Goal: Task Accomplishment & Management: Complete application form

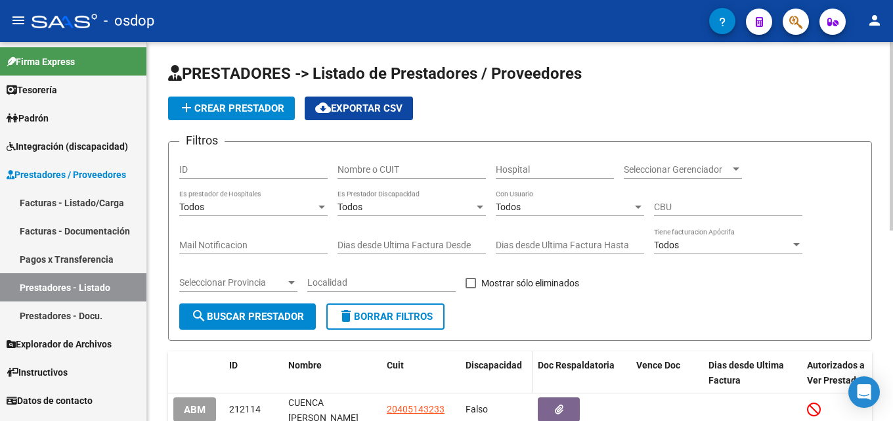
scroll to position [43, 0]
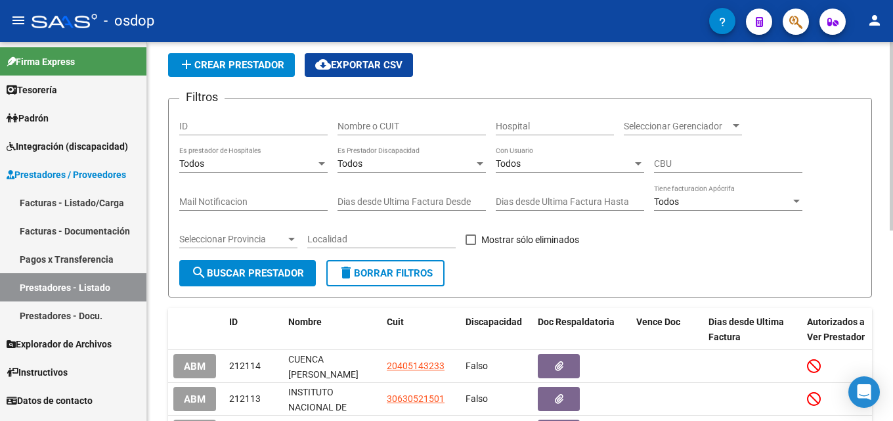
click at [377, 130] on input "Nombre o CUIT" at bounding box center [412, 126] width 148 height 11
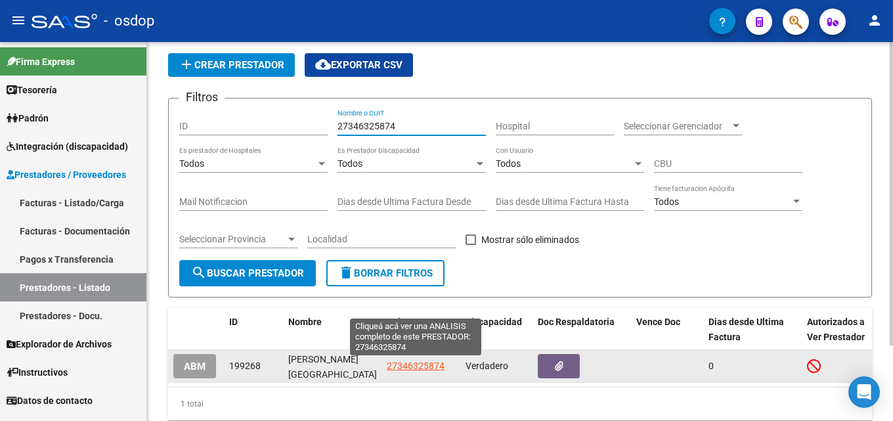
type input "27346325874"
click at [411, 361] on span "27346325874" at bounding box center [416, 366] width 58 height 11
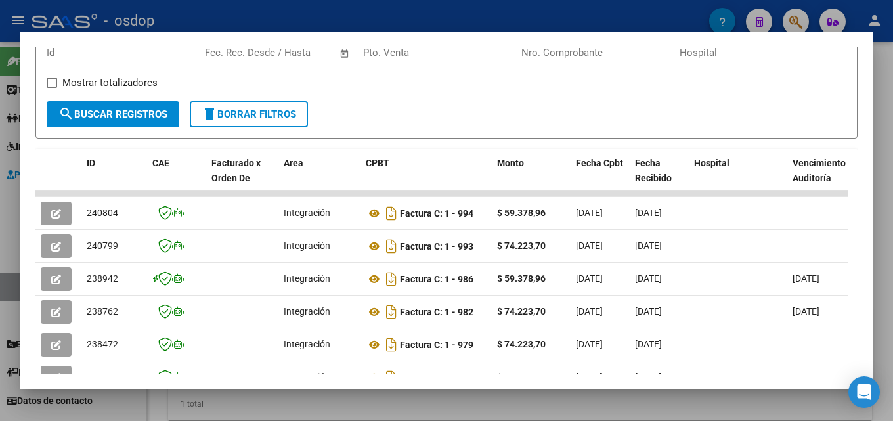
scroll to position [217, 0]
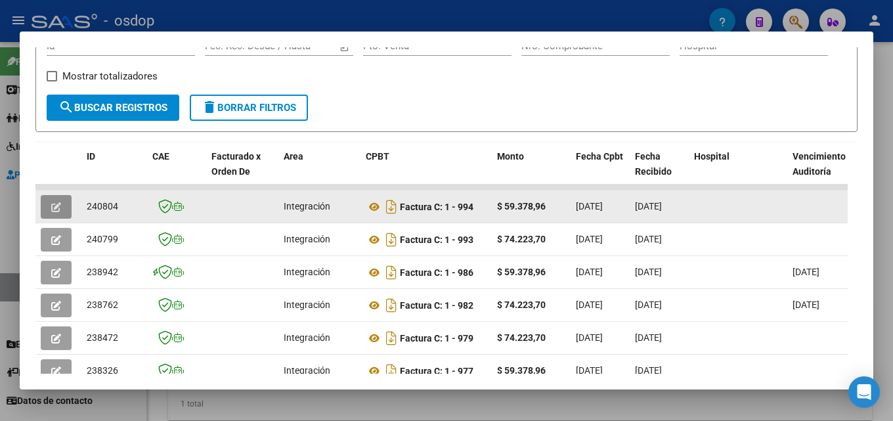
click at [47, 211] on button "button" at bounding box center [56, 207] width 31 height 24
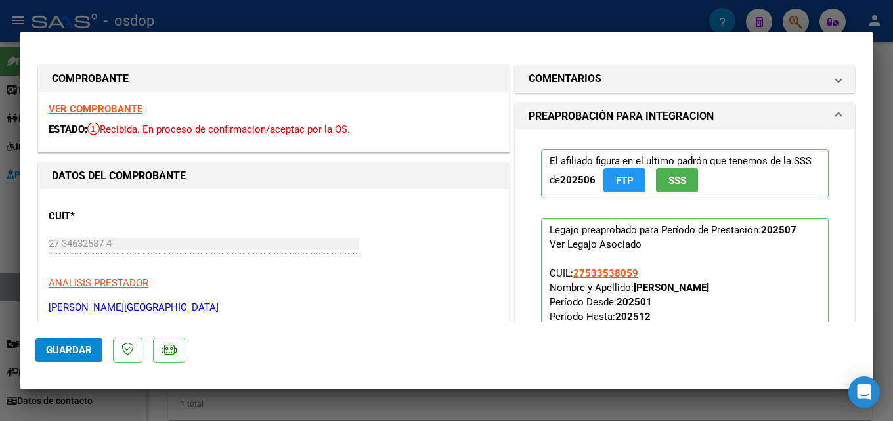
drag, startPoint x: 875, startPoint y: 112, endPoint x: 888, endPoint y: 137, distance: 29.1
click at [888, 137] on div at bounding box center [446, 210] width 893 height 421
type input "$ 0,00"
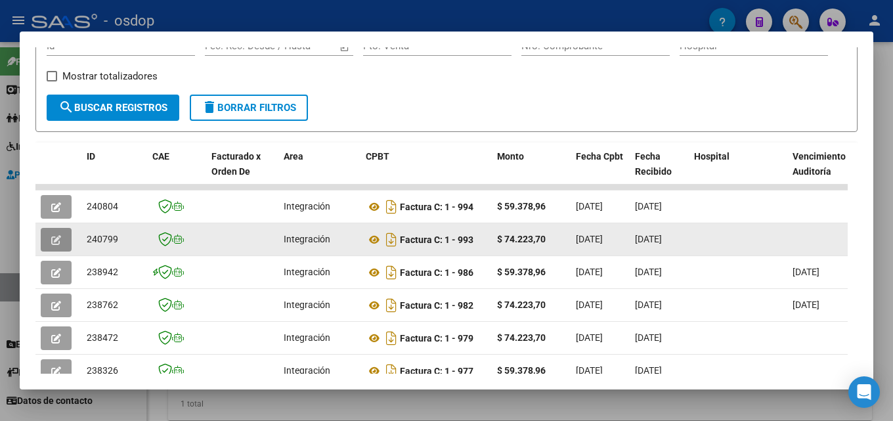
click at [60, 244] on icon "button" at bounding box center [56, 240] width 10 height 10
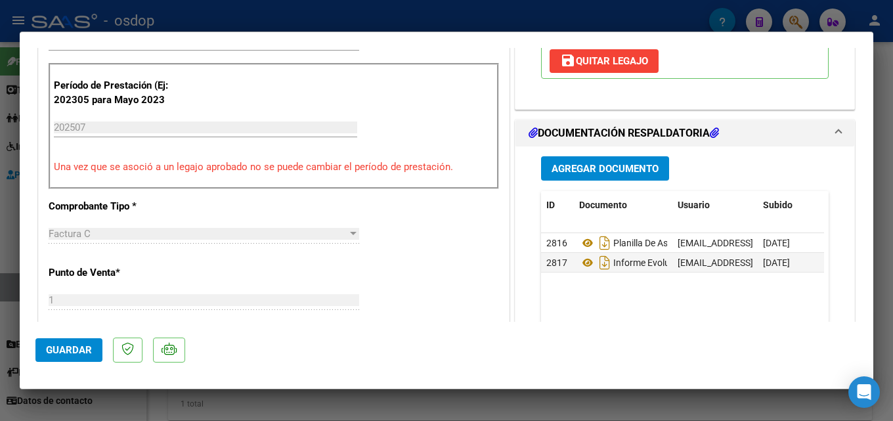
scroll to position [332, 0]
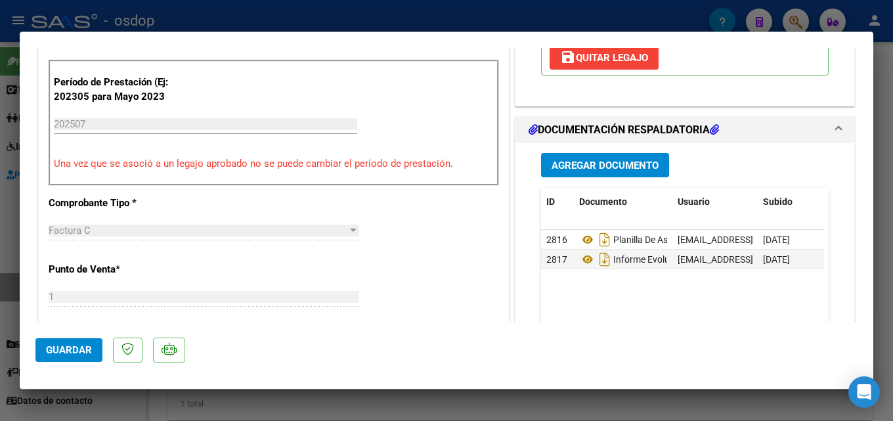
click at [892, 175] on div at bounding box center [446, 210] width 893 height 421
type input "$ 0,00"
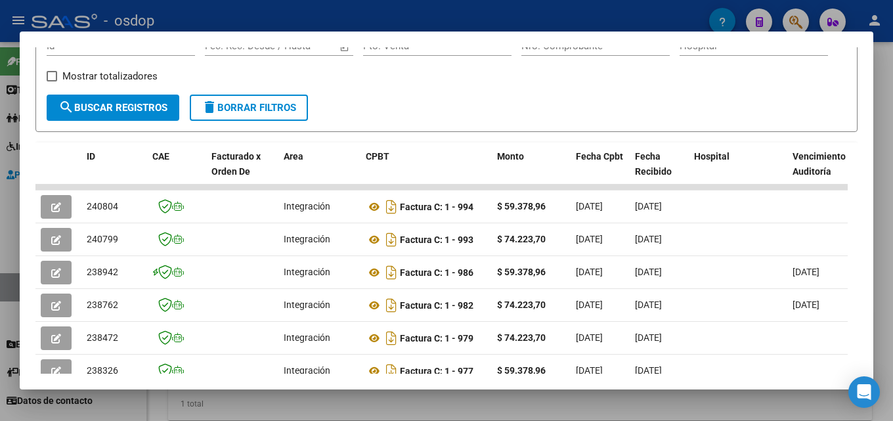
click at [892, 175] on div at bounding box center [446, 210] width 893 height 421
